Goal: Task Accomplishment & Management: Manage account settings

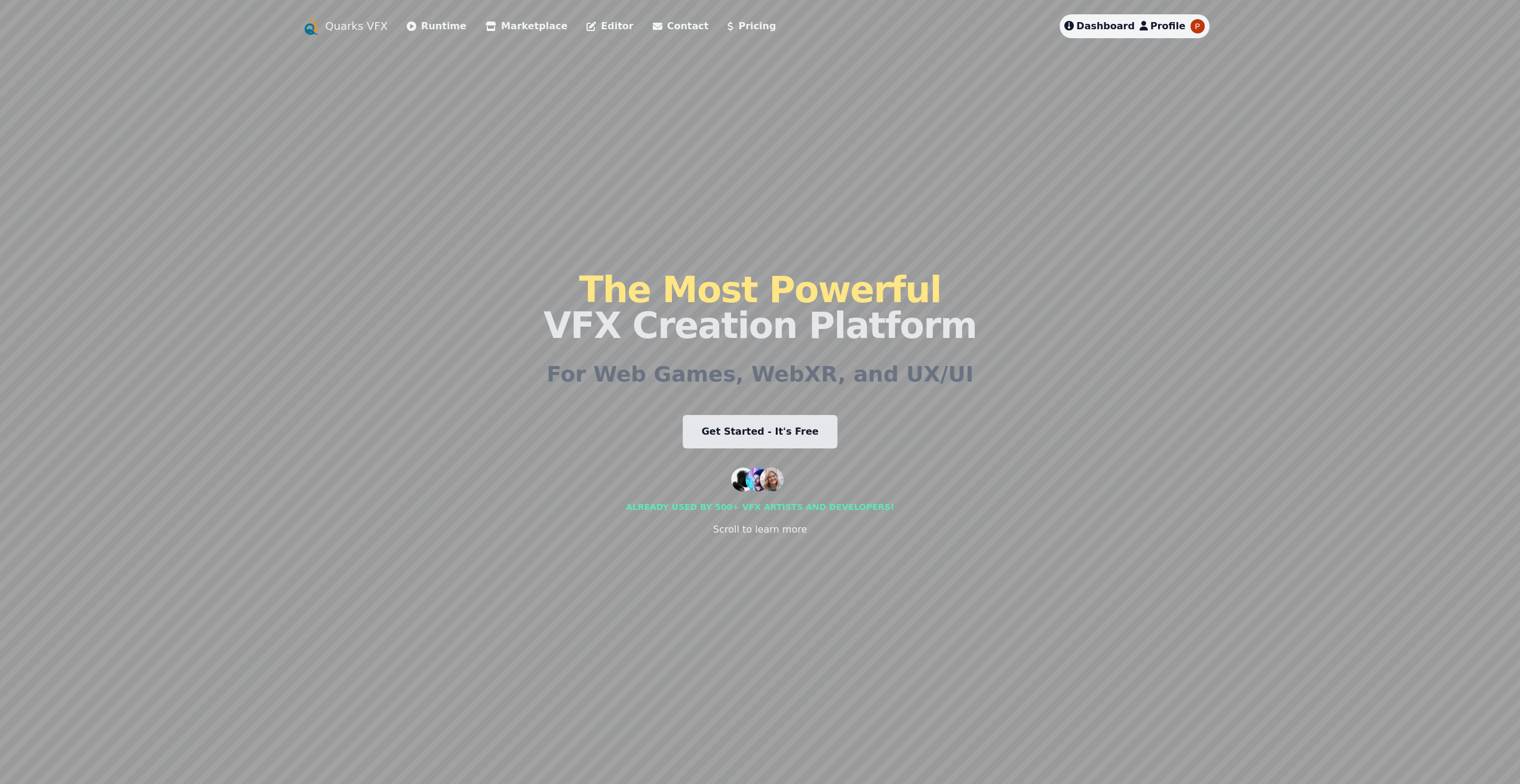
click at [1130, 27] on span "Dashboard" at bounding box center [1106, 26] width 59 height 11
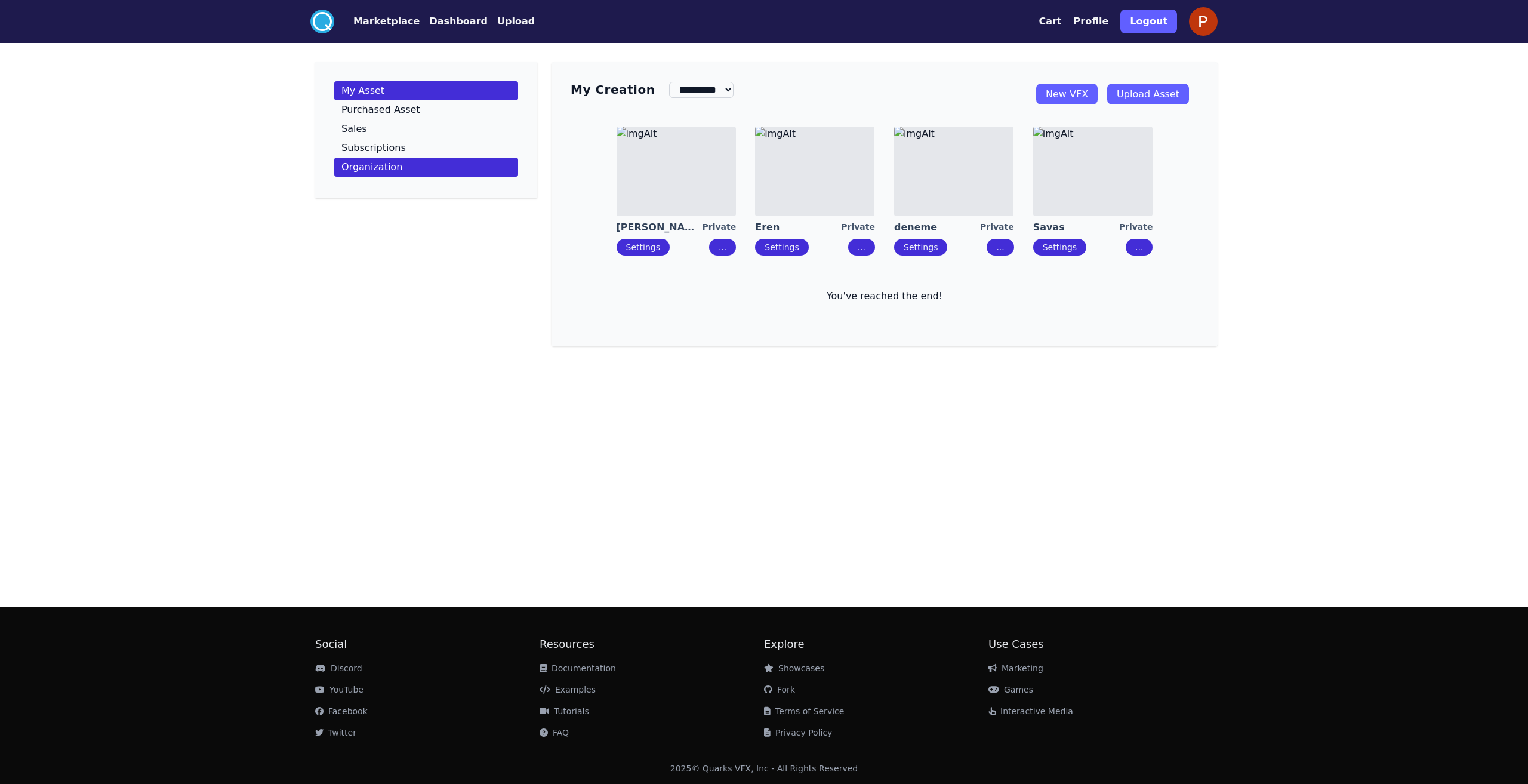
click at [376, 167] on p "Organization" at bounding box center [372, 167] width 61 height 9
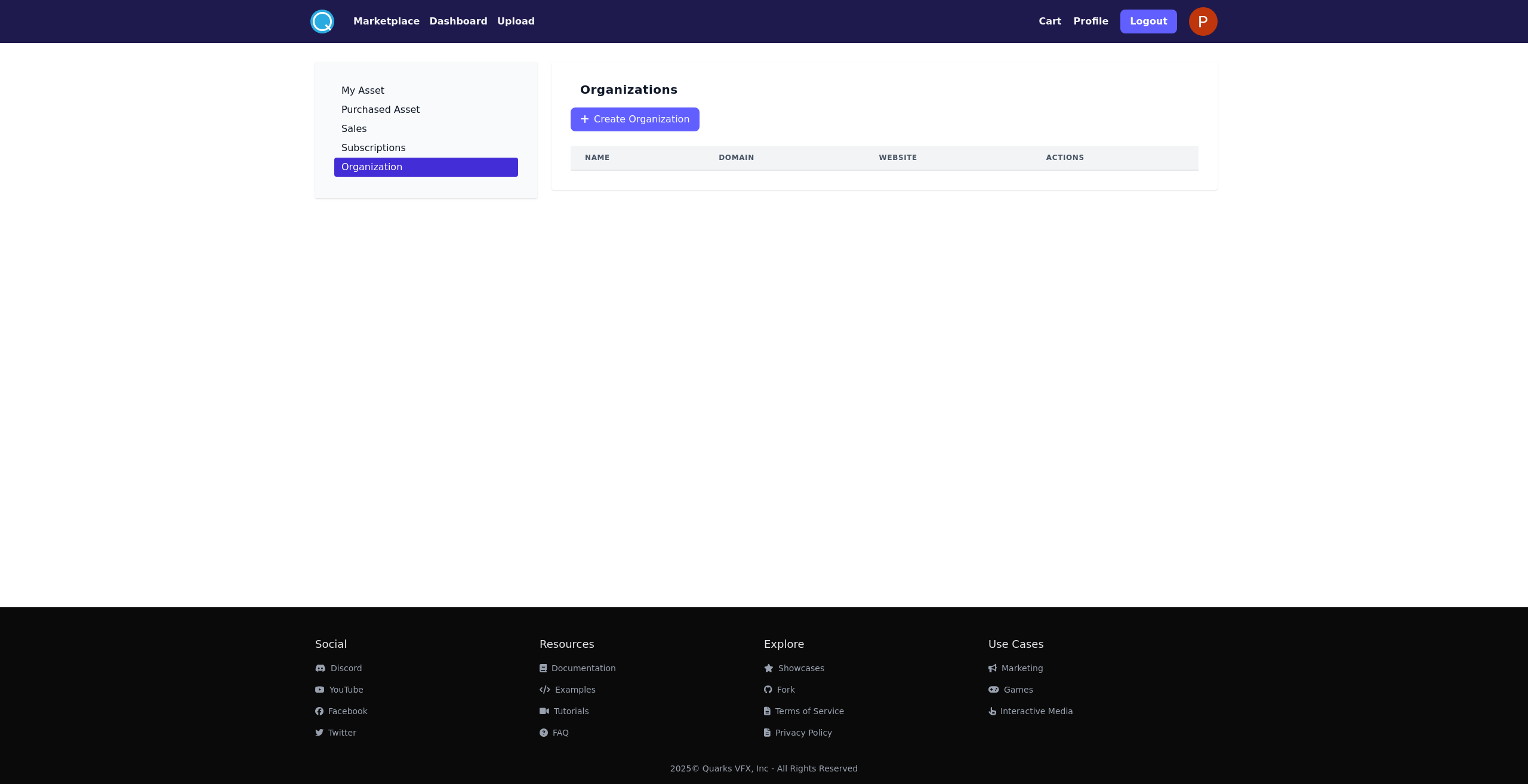
click at [671, 122] on span "Create Organization" at bounding box center [641, 119] width 97 height 15
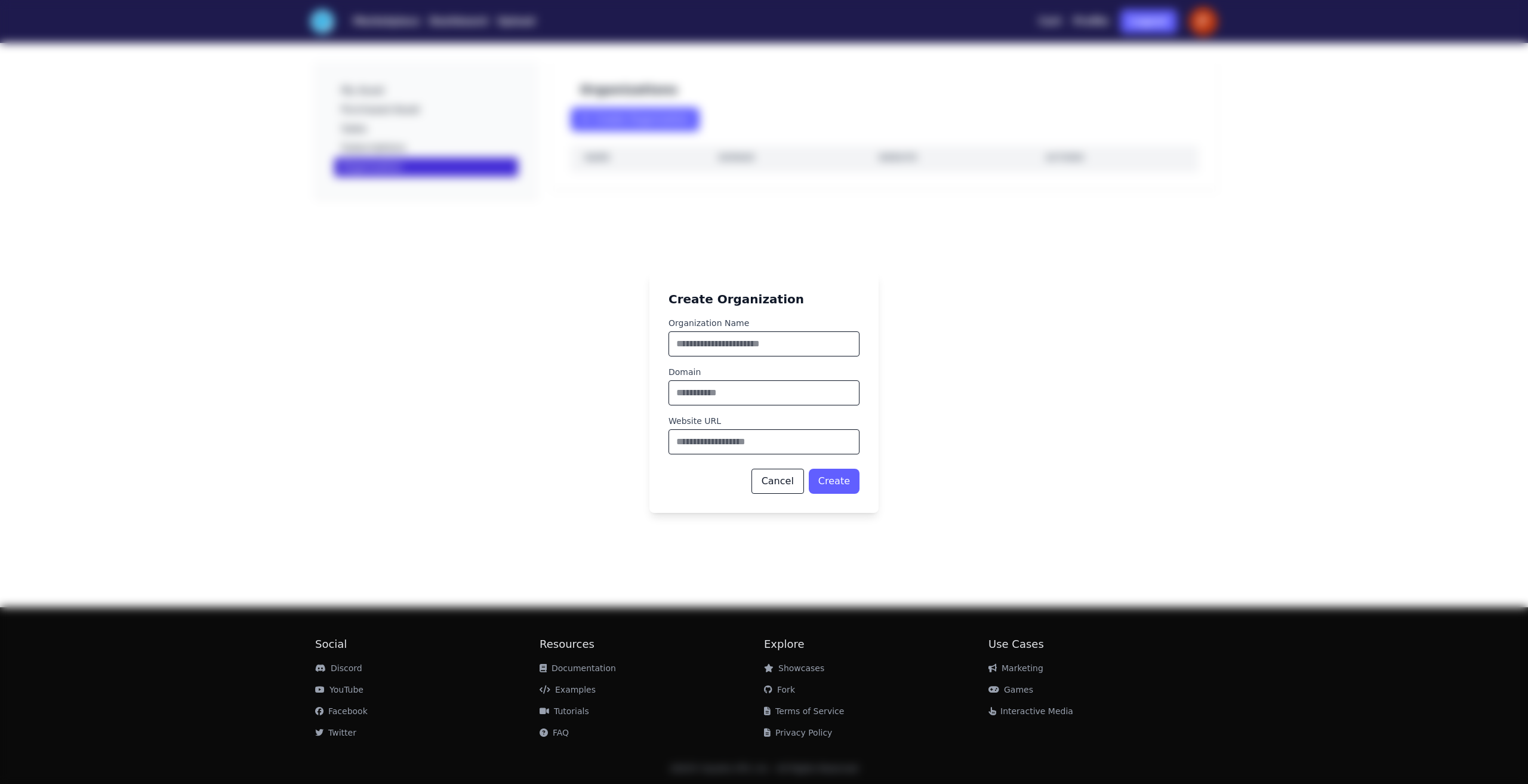
click at [775, 483] on button "Cancel" at bounding box center [778, 481] width 53 height 25
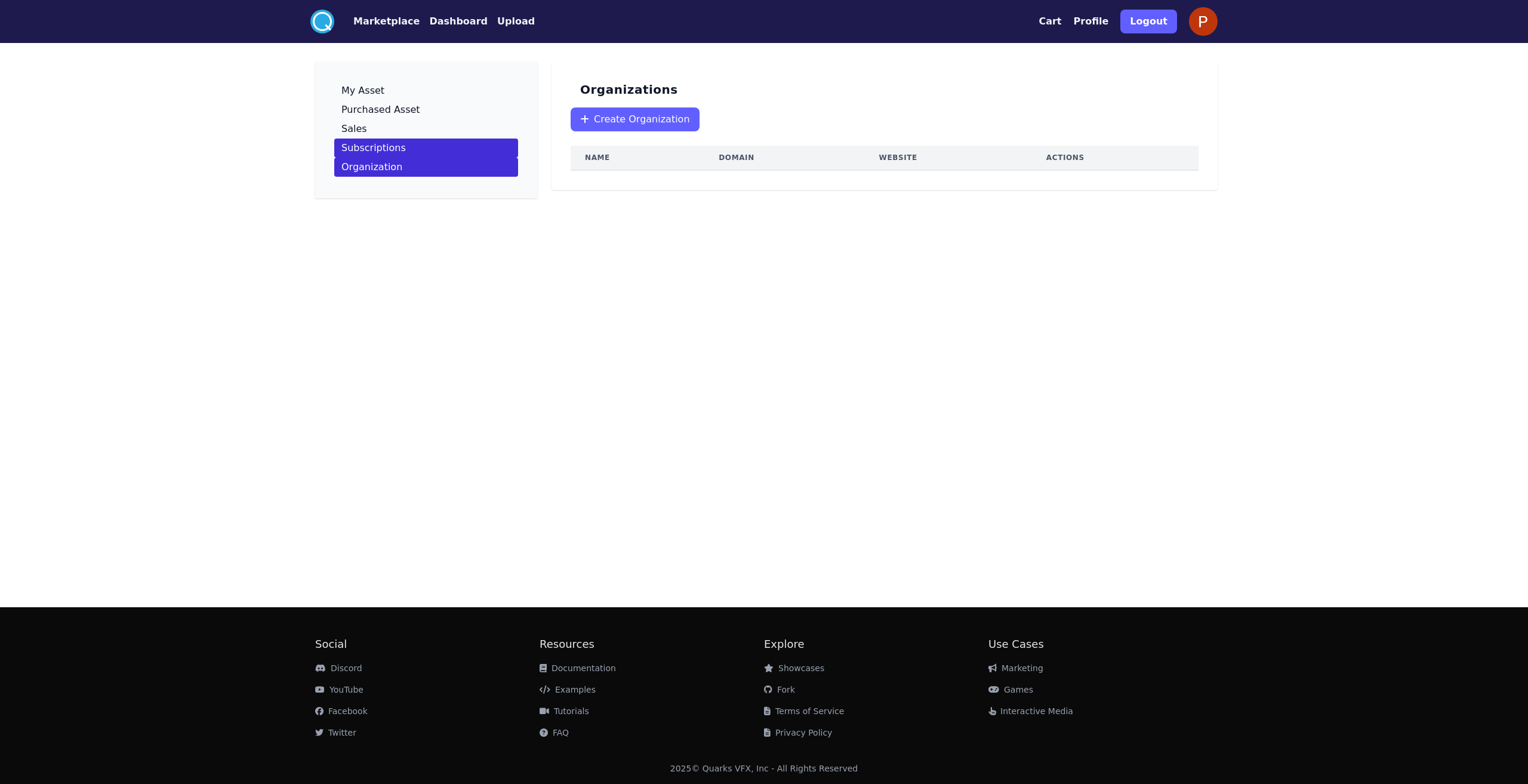
click at [437, 151] on link "Subscriptions" at bounding box center [425, 148] width 184 height 19
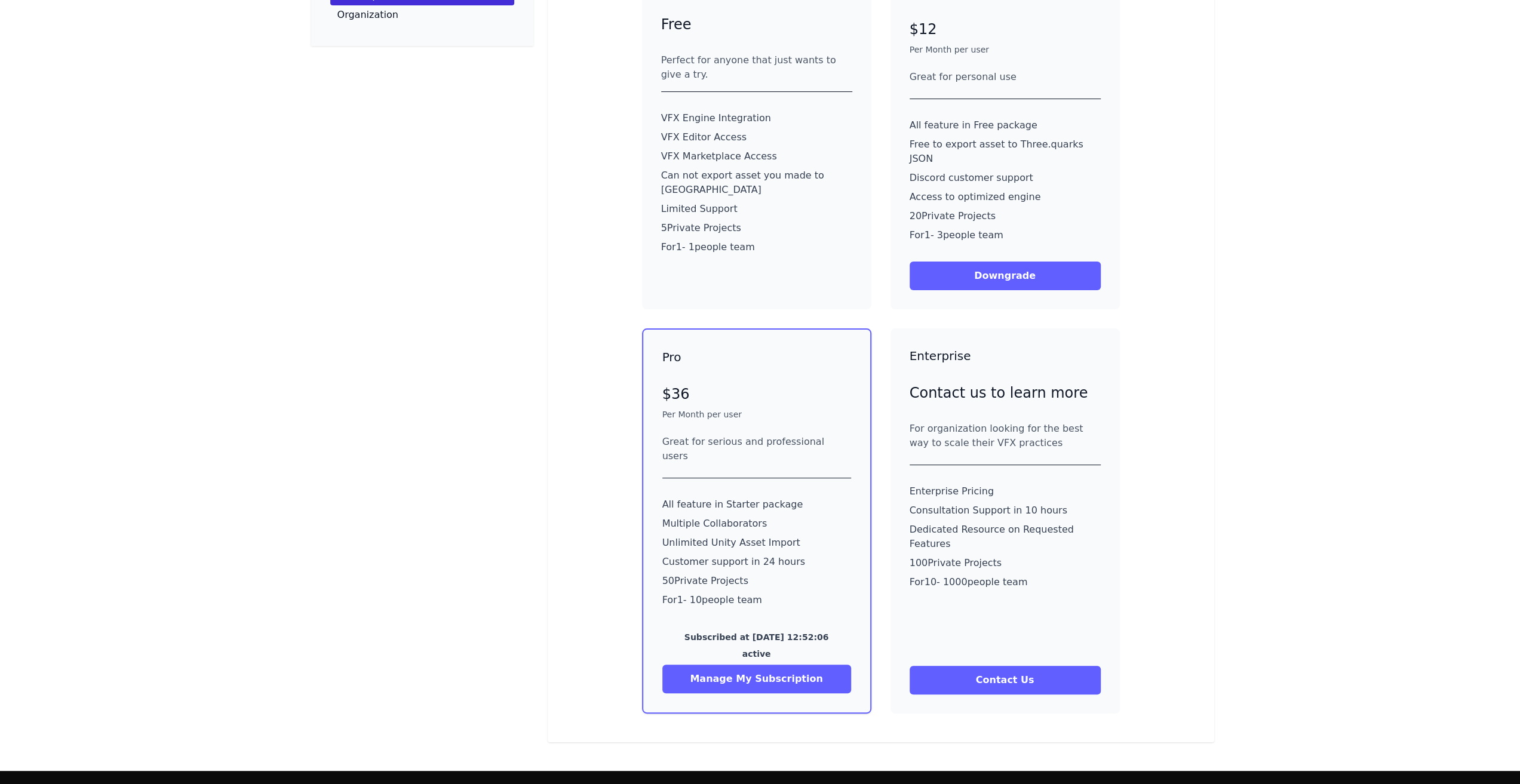
scroll to position [179, 0]
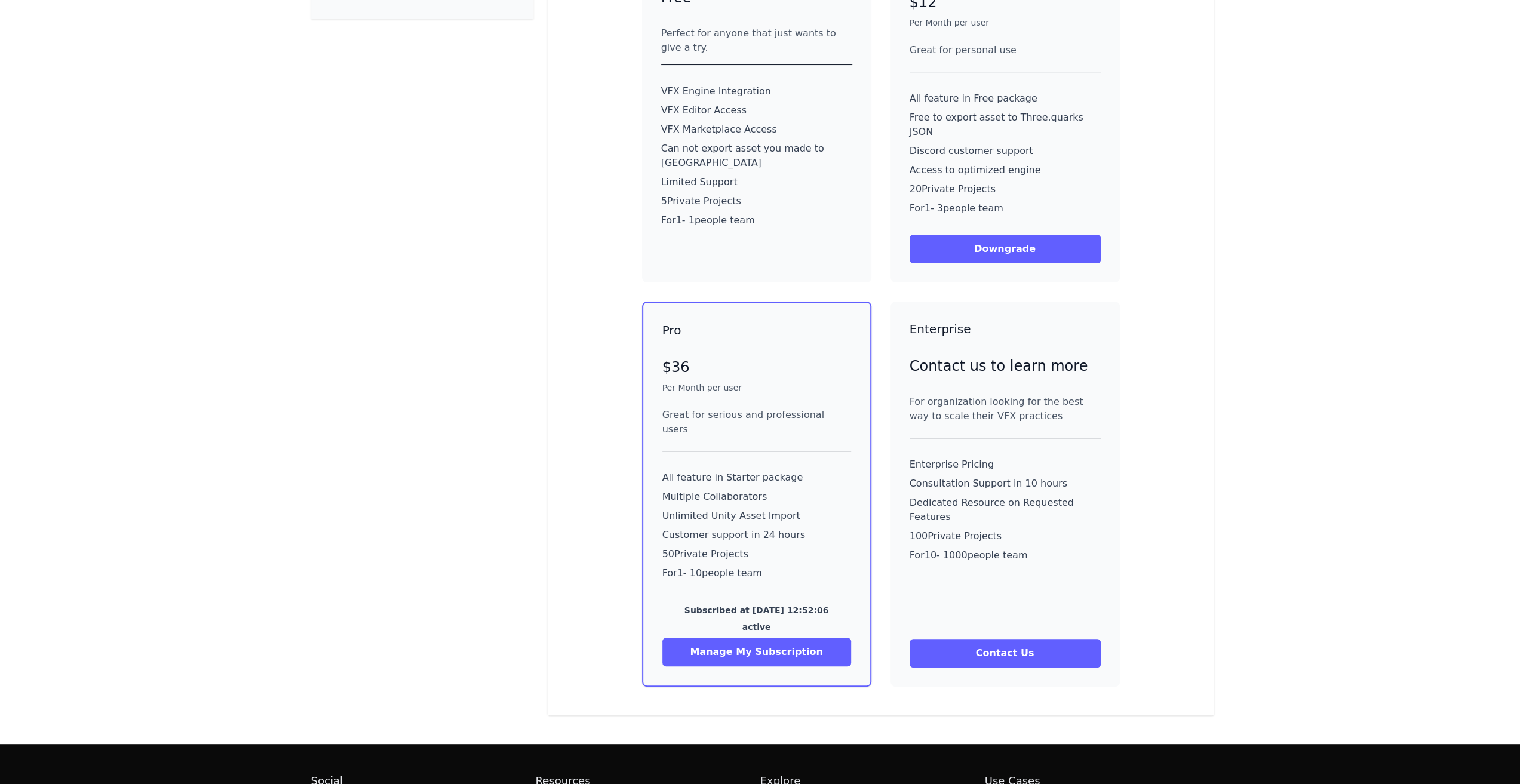
click at [707, 638] on button "Manage My Subscription" at bounding box center [756, 652] width 189 height 29
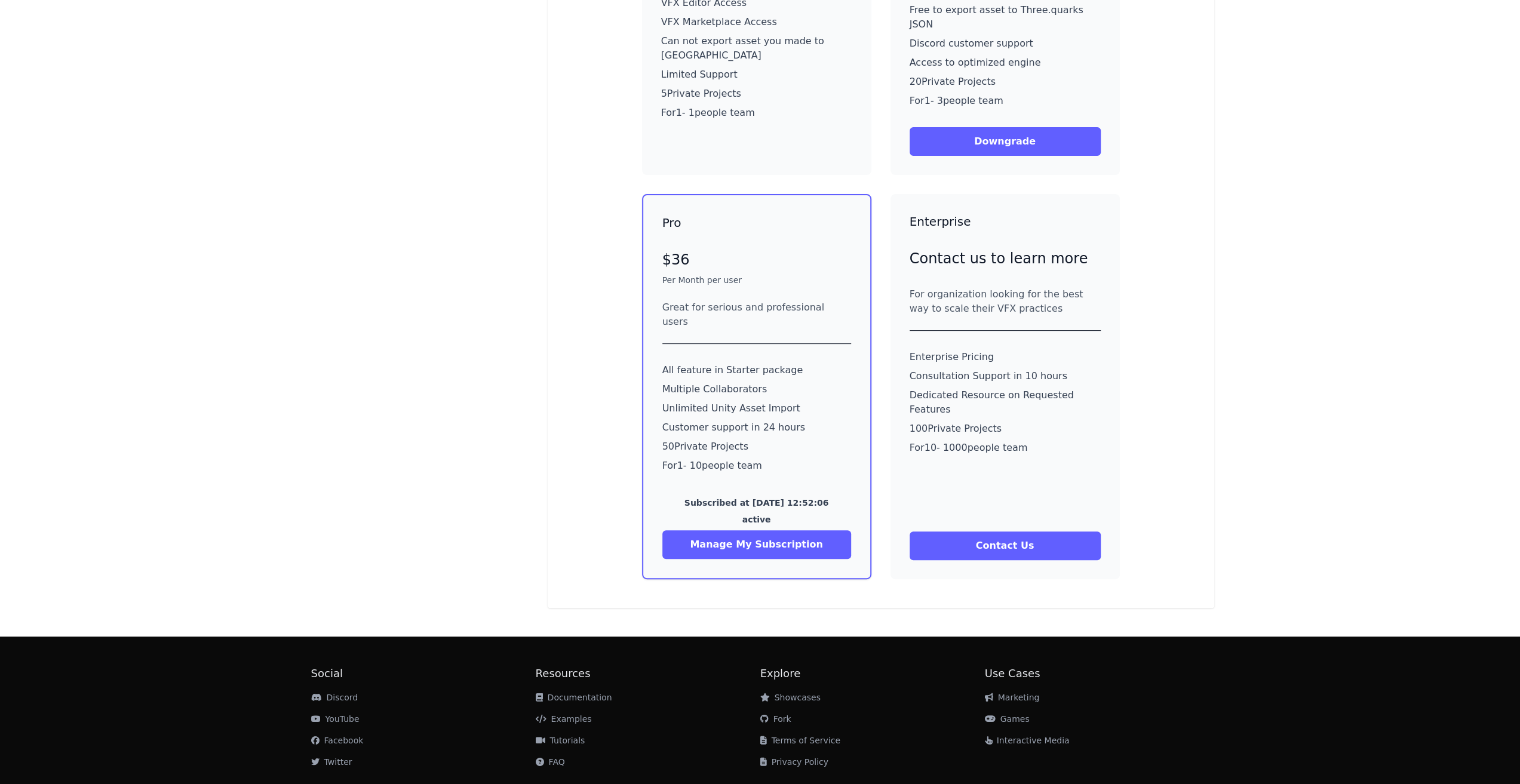
scroll to position [0, 0]
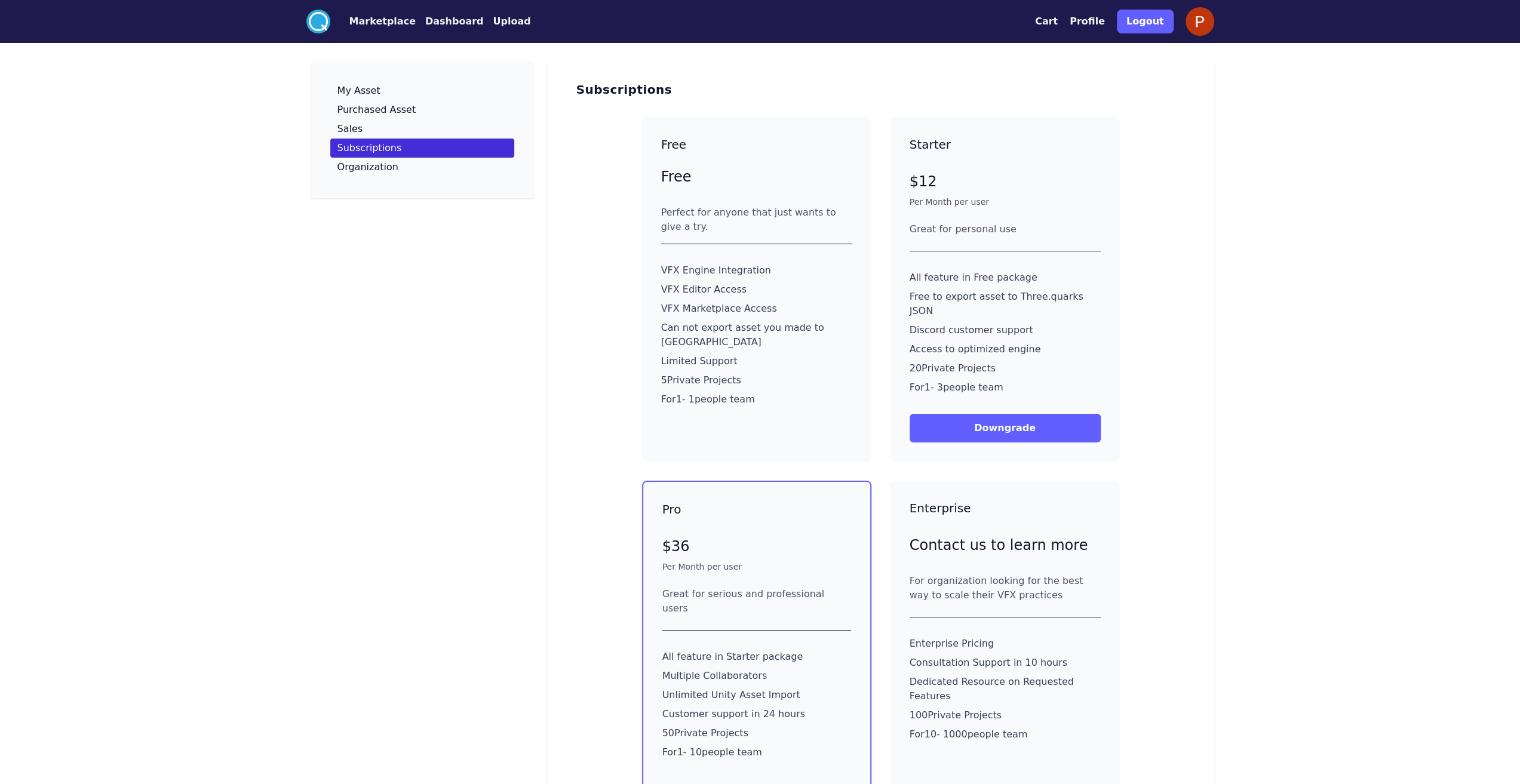
click at [323, 23] on circle at bounding box center [319, 21] width 24 height 24
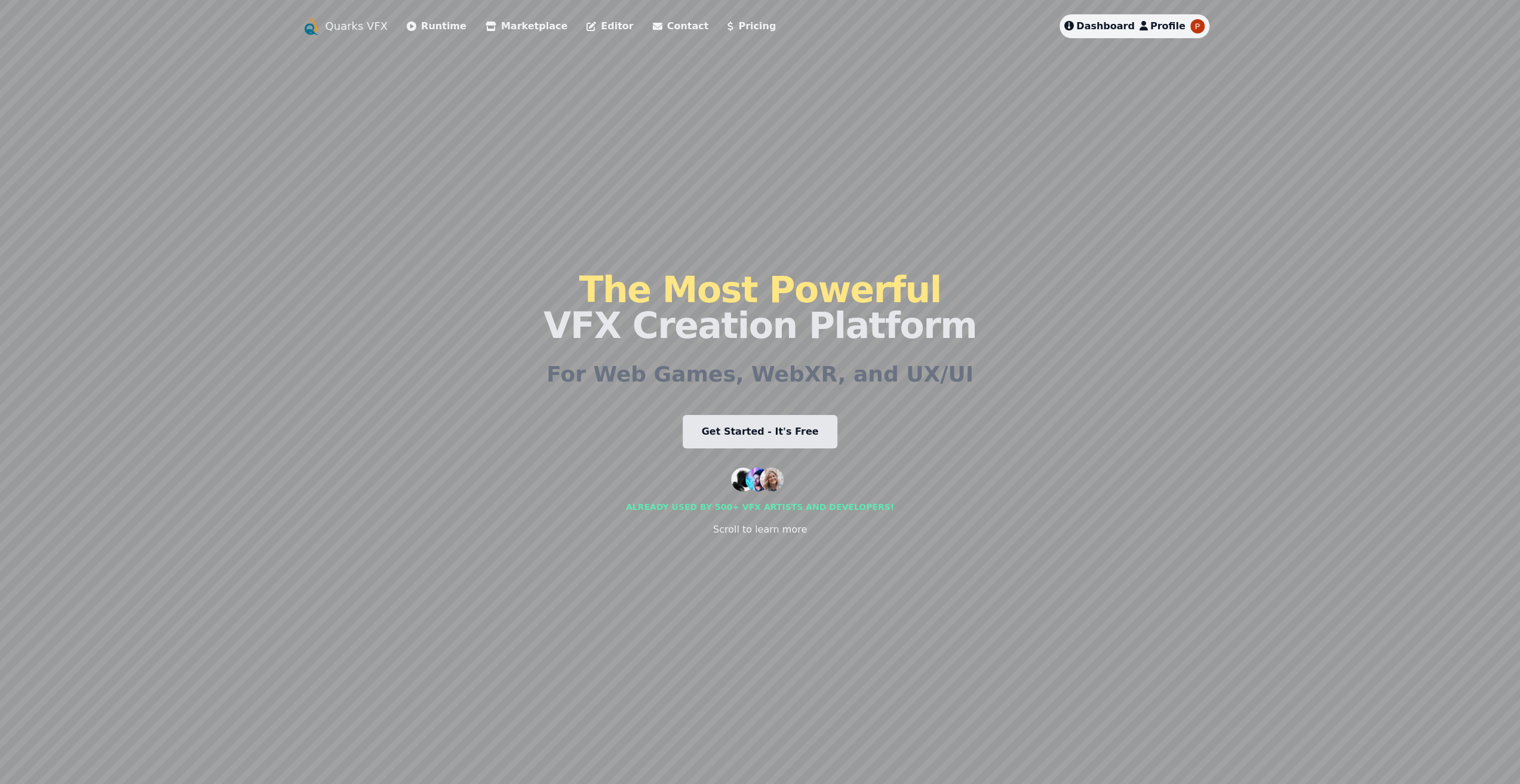
click at [441, 29] on link "Runtime" at bounding box center [437, 26] width 60 height 15
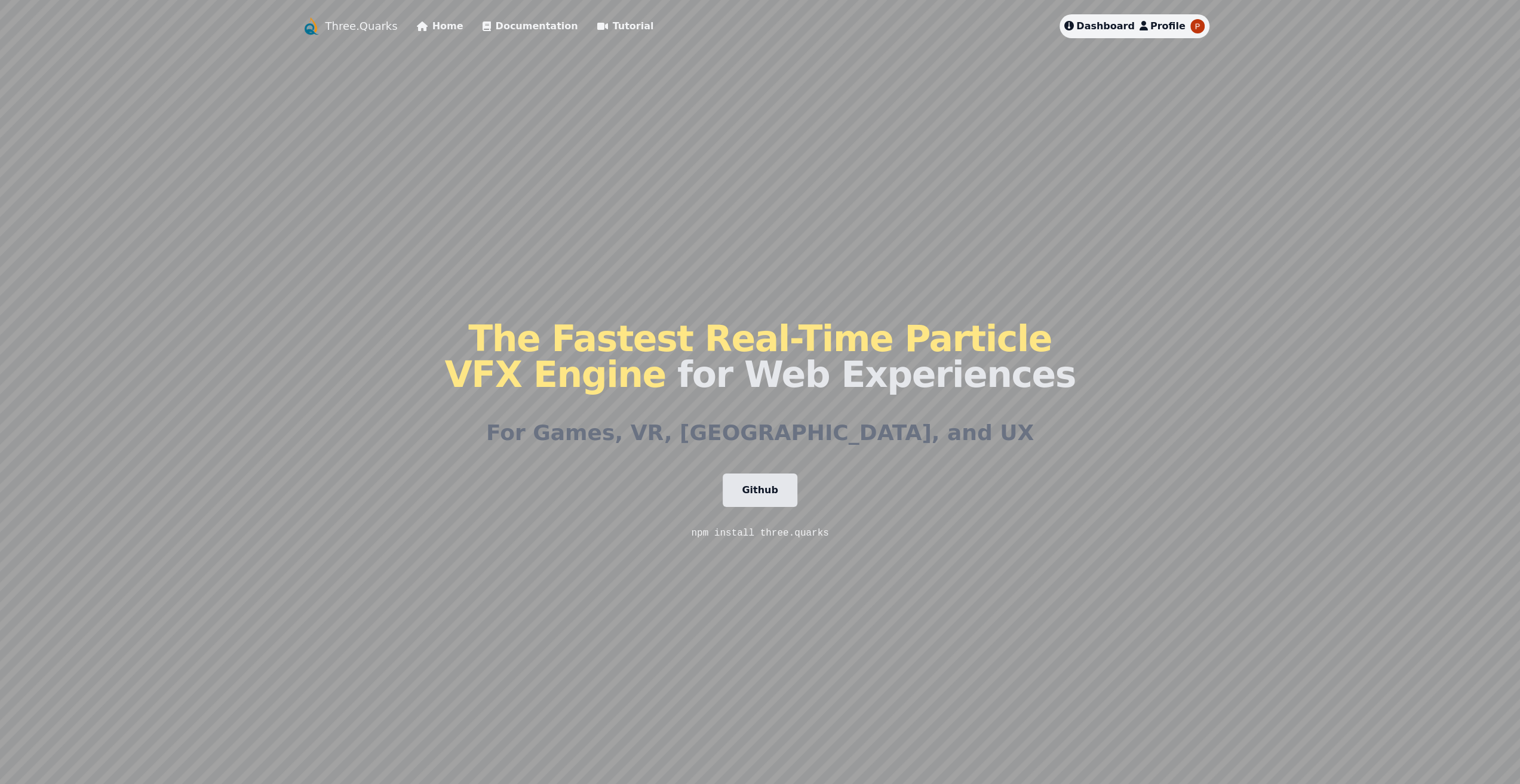
click at [604, 26] on link "Tutorial" at bounding box center [625, 26] width 56 height 15
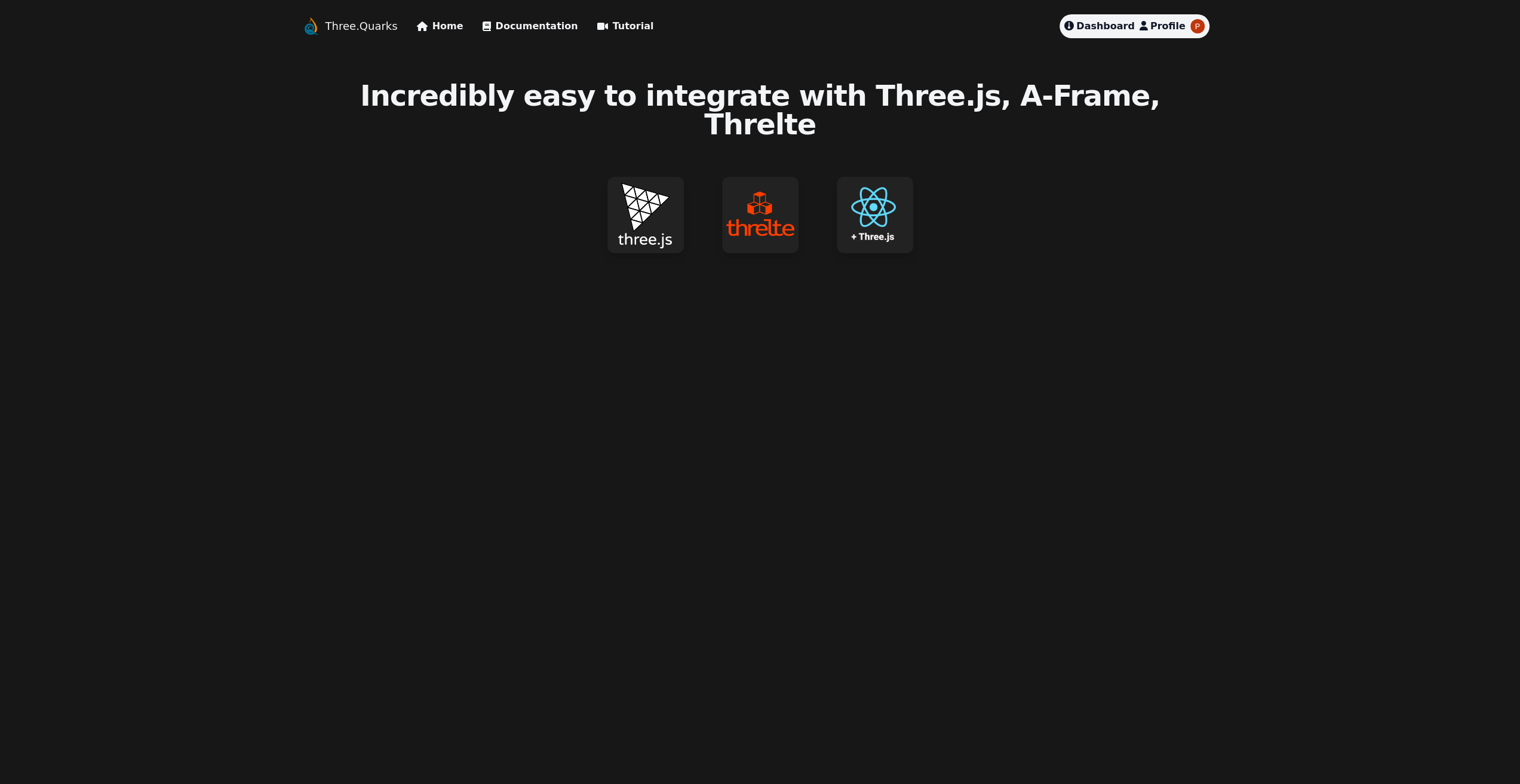
click at [649, 191] on img at bounding box center [645, 214] width 76 height 76
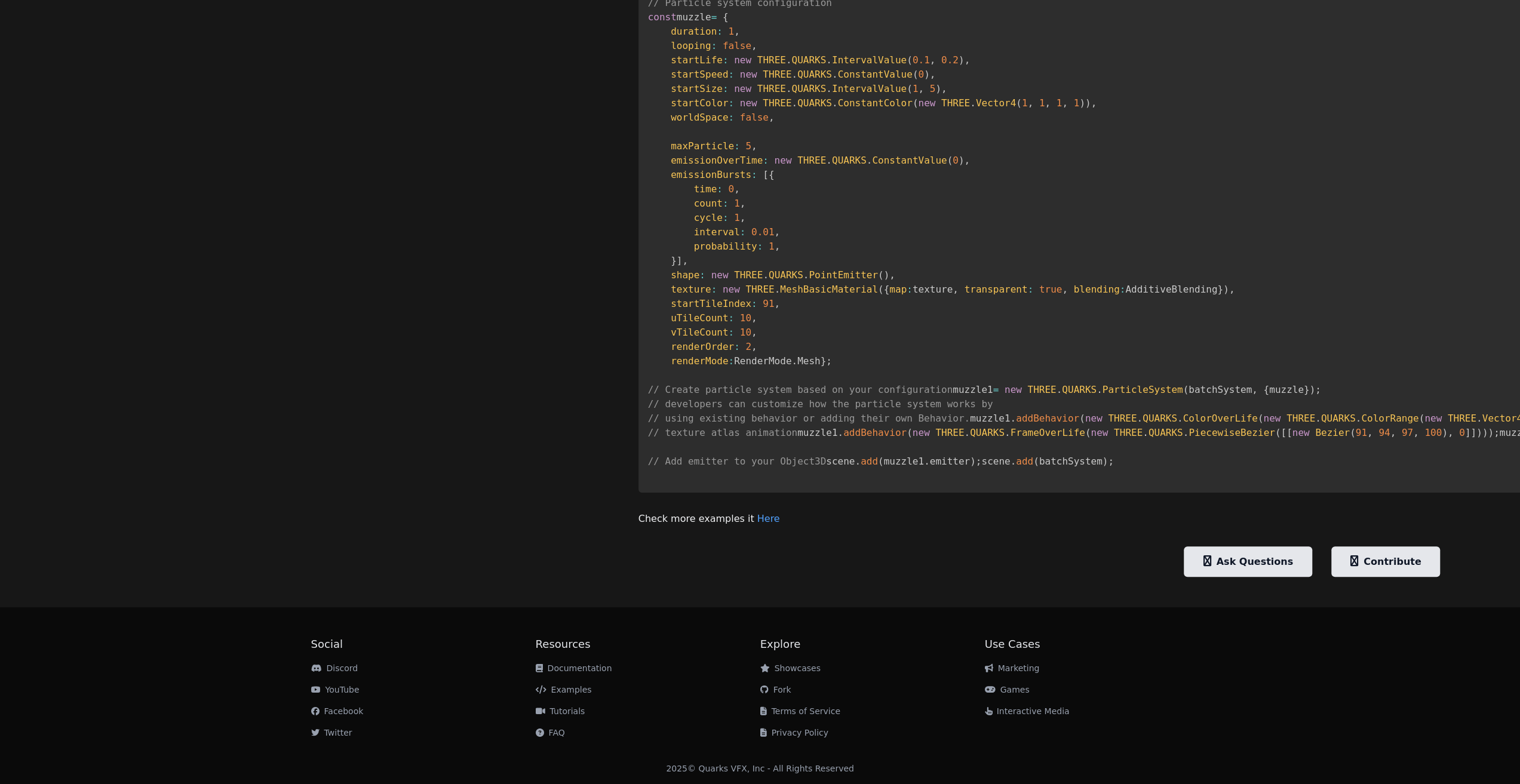
scroll to position [999, 0]
click at [757, 517] on link "Here" at bounding box center [768, 518] width 23 height 11
